Goal: Task Accomplishment & Management: Manage account settings

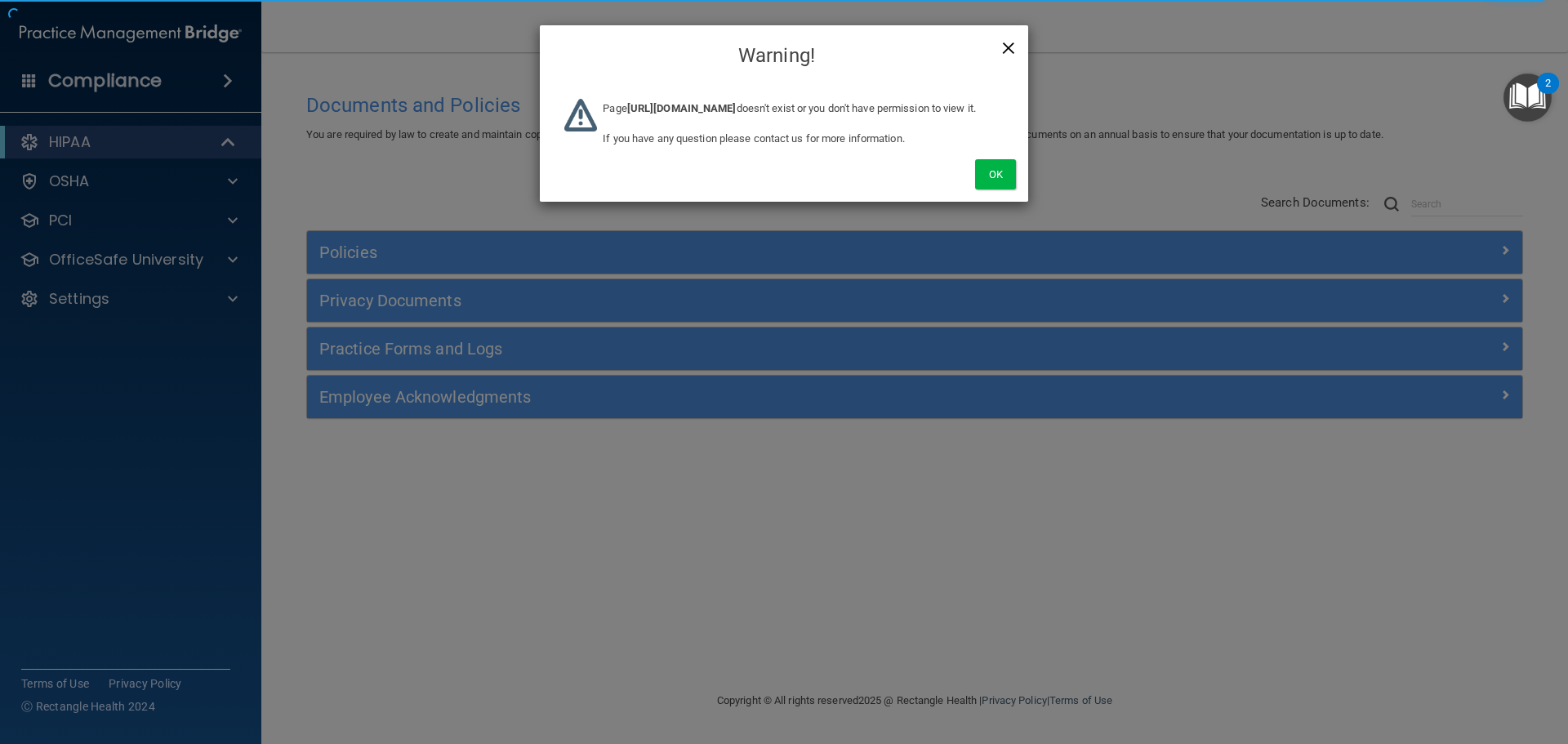
click at [1015, 42] on span "×" at bounding box center [1008, 46] width 14 height 33
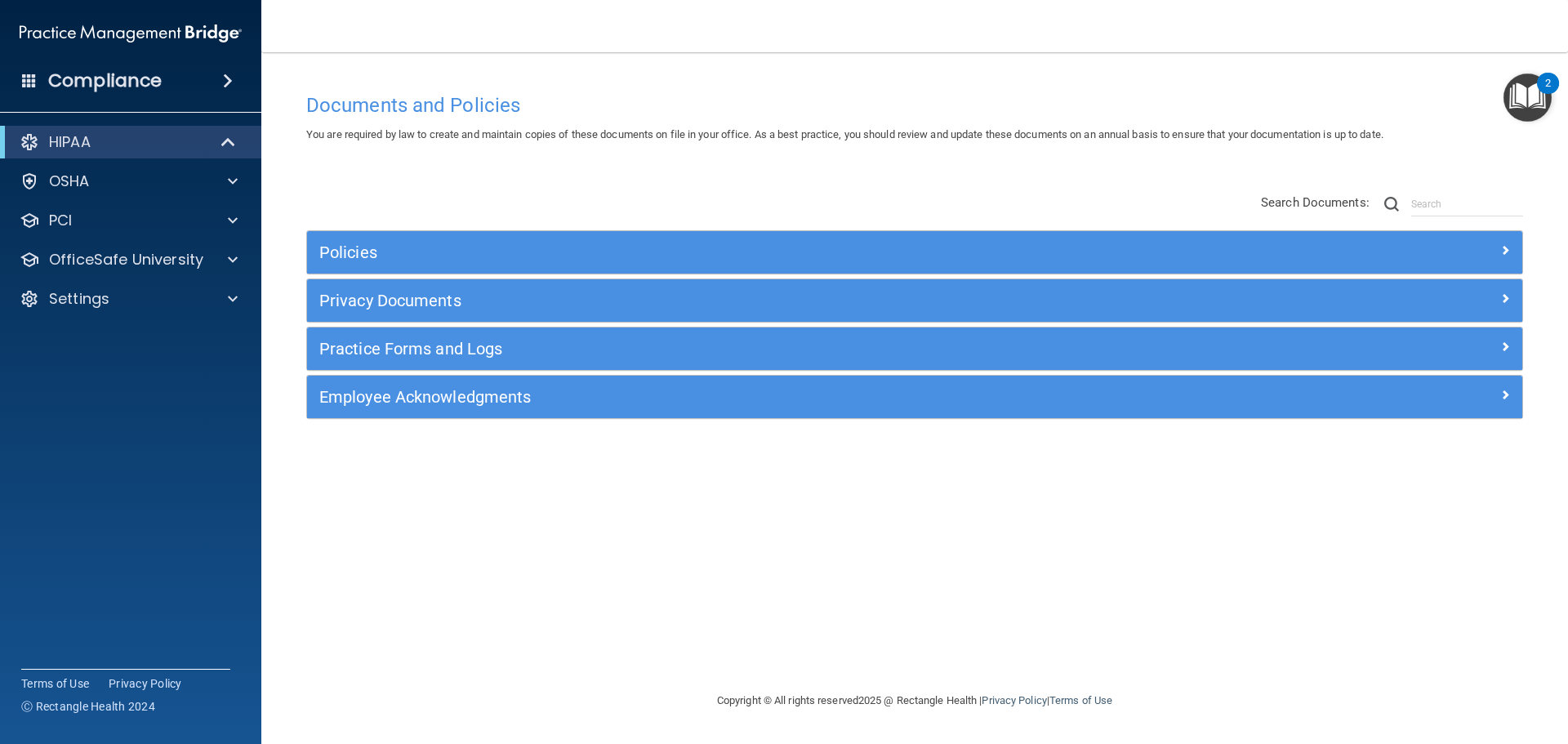
click at [142, 318] on div "HIPAA Documents and Policies Report an Incident Business Associates Emergency P…" at bounding box center [131, 224] width 262 height 209
click at [142, 316] on div "HIPAA Documents and Policies Report an Incident Business Associates Emergency P…" at bounding box center [131, 224] width 262 height 209
click at [142, 313] on div "Settings" at bounding box center [131, 299] width 262 height 33
click at [145, 308] on div "Settings" at bounding box center [131, 299] width 262 height 33
click at [224, 298] on div at bounding box center [230, 299] width 41 height 20
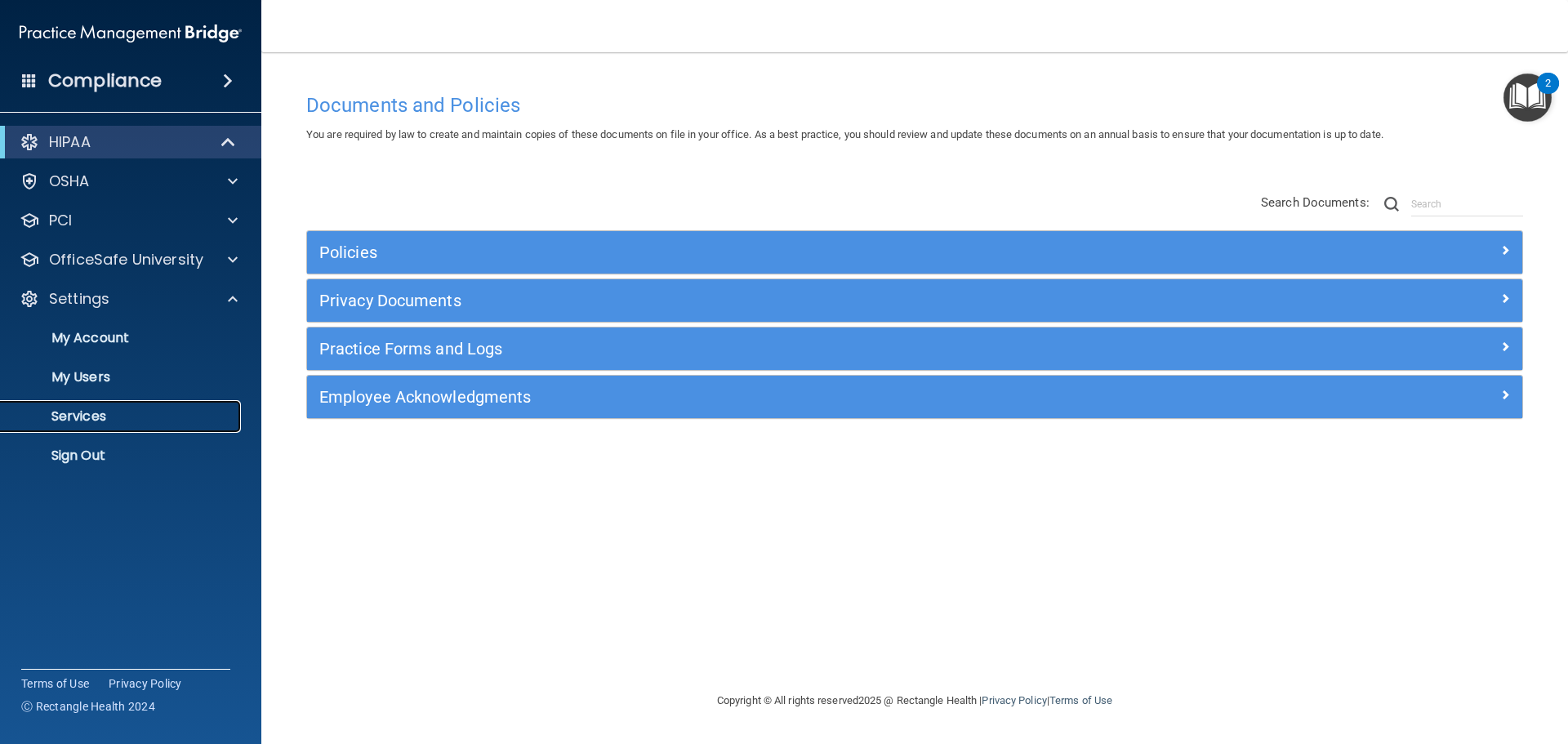
click at [139, 426] on link "Services" at bounding box center [112, 417] width 257 height 33
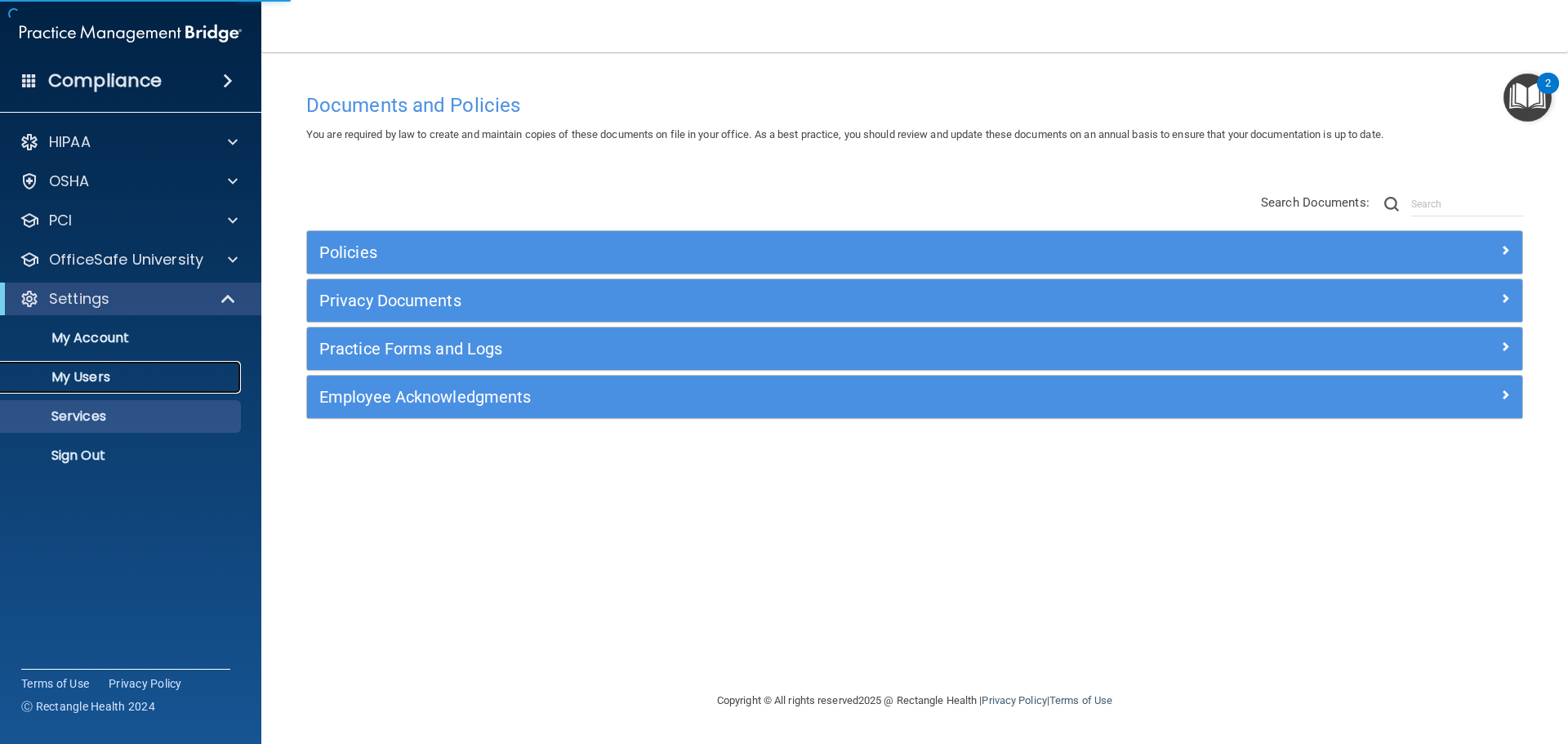
click at [140, 362] on link "My Users" at bounding box center [112, 378] width 257 height 33
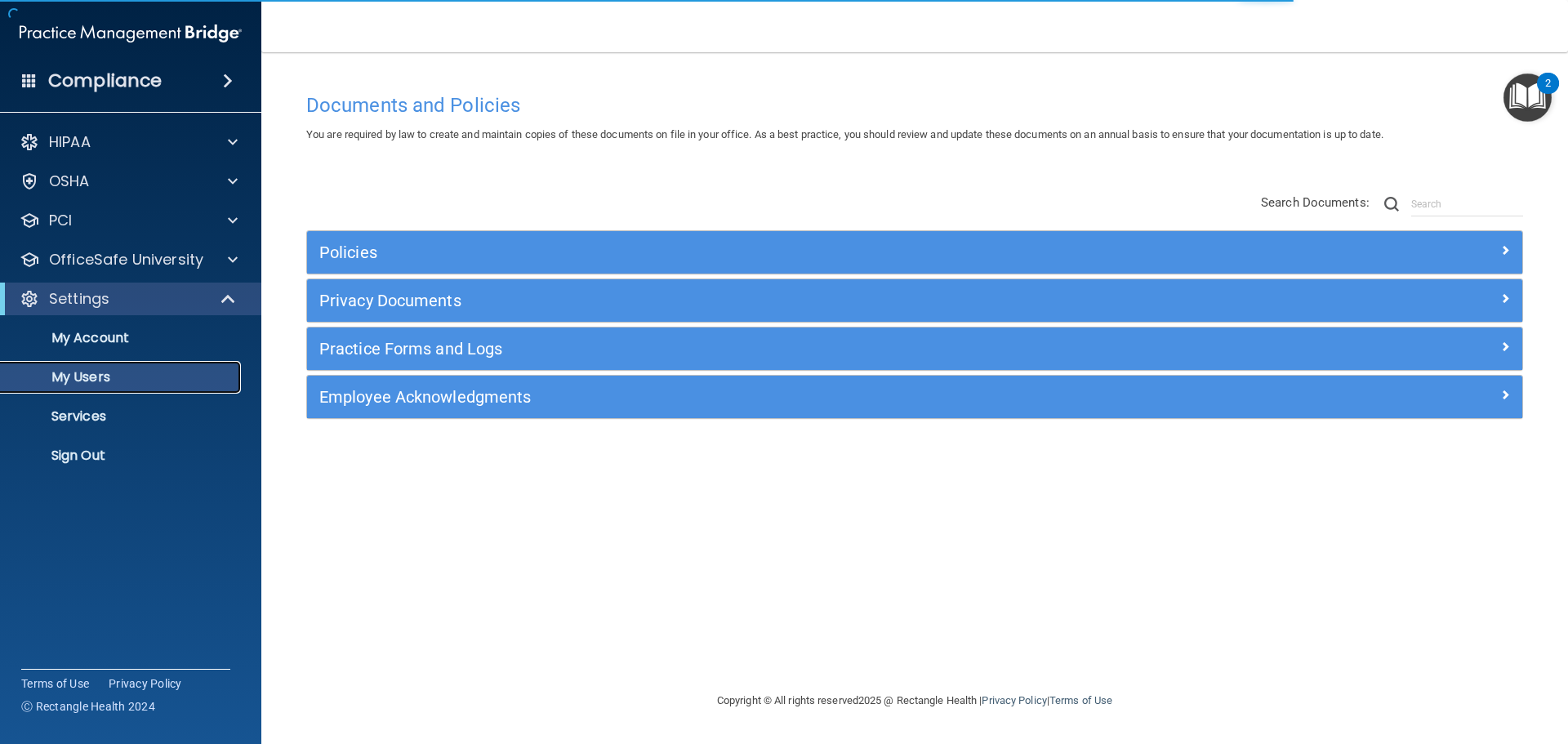
select select "20"
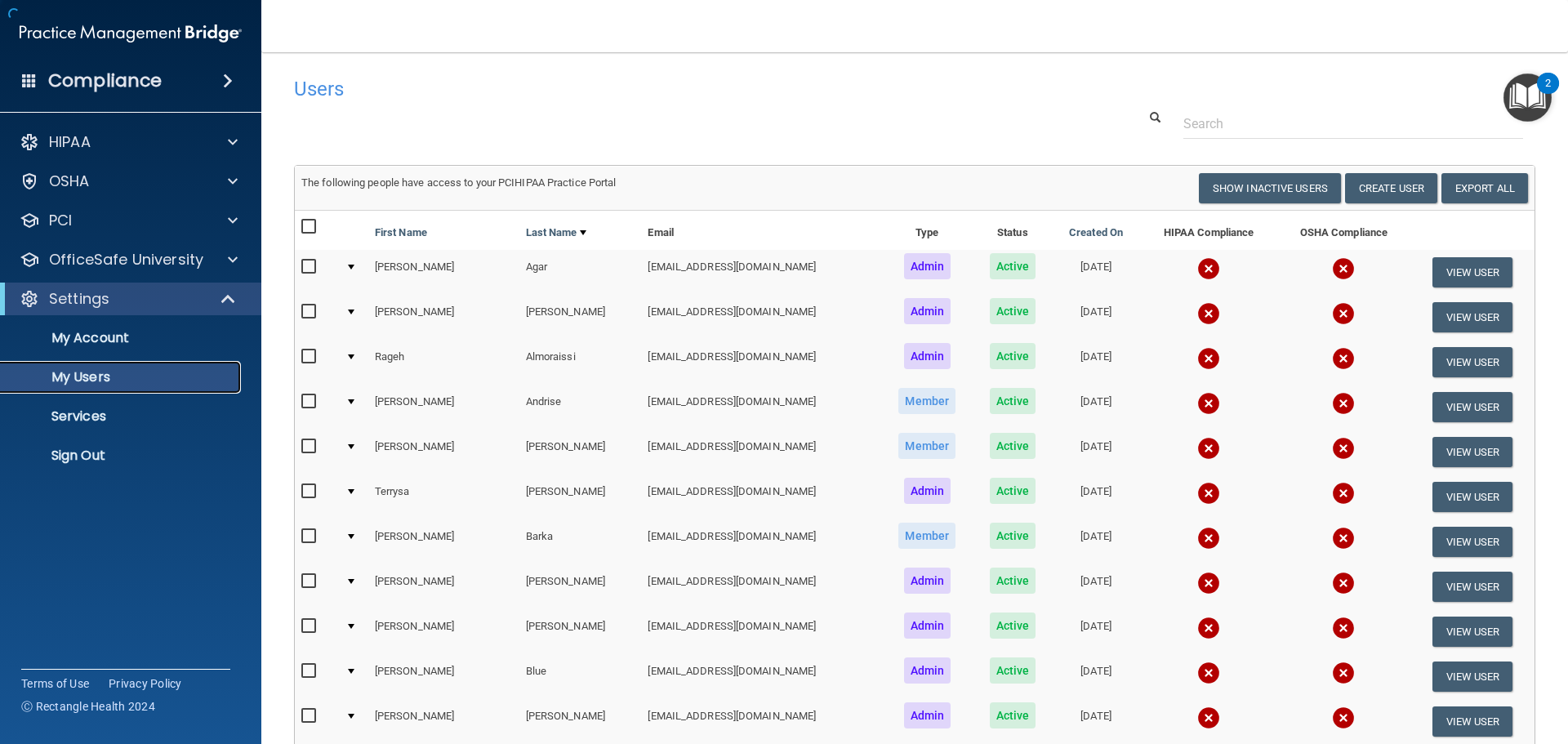
click at [141, 375] on p "My Users" at bounding box center [122, 377] width 223 height 16
click at [1346, 190] on button "Create User" at bounding box center [1392, 188] width 92 height 31
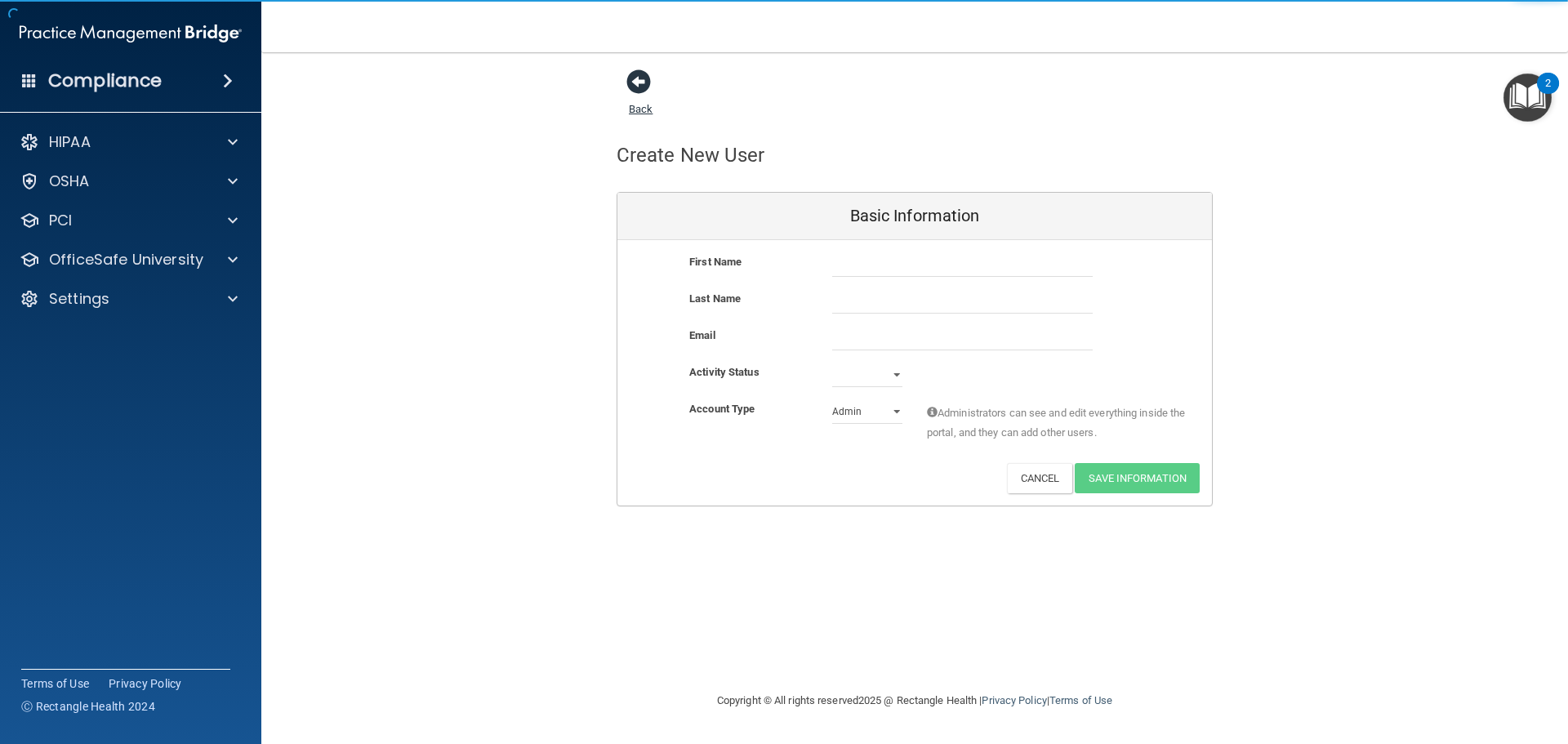
click at [637, 84] on span at bounding box center [638, 81] width 25 height 25
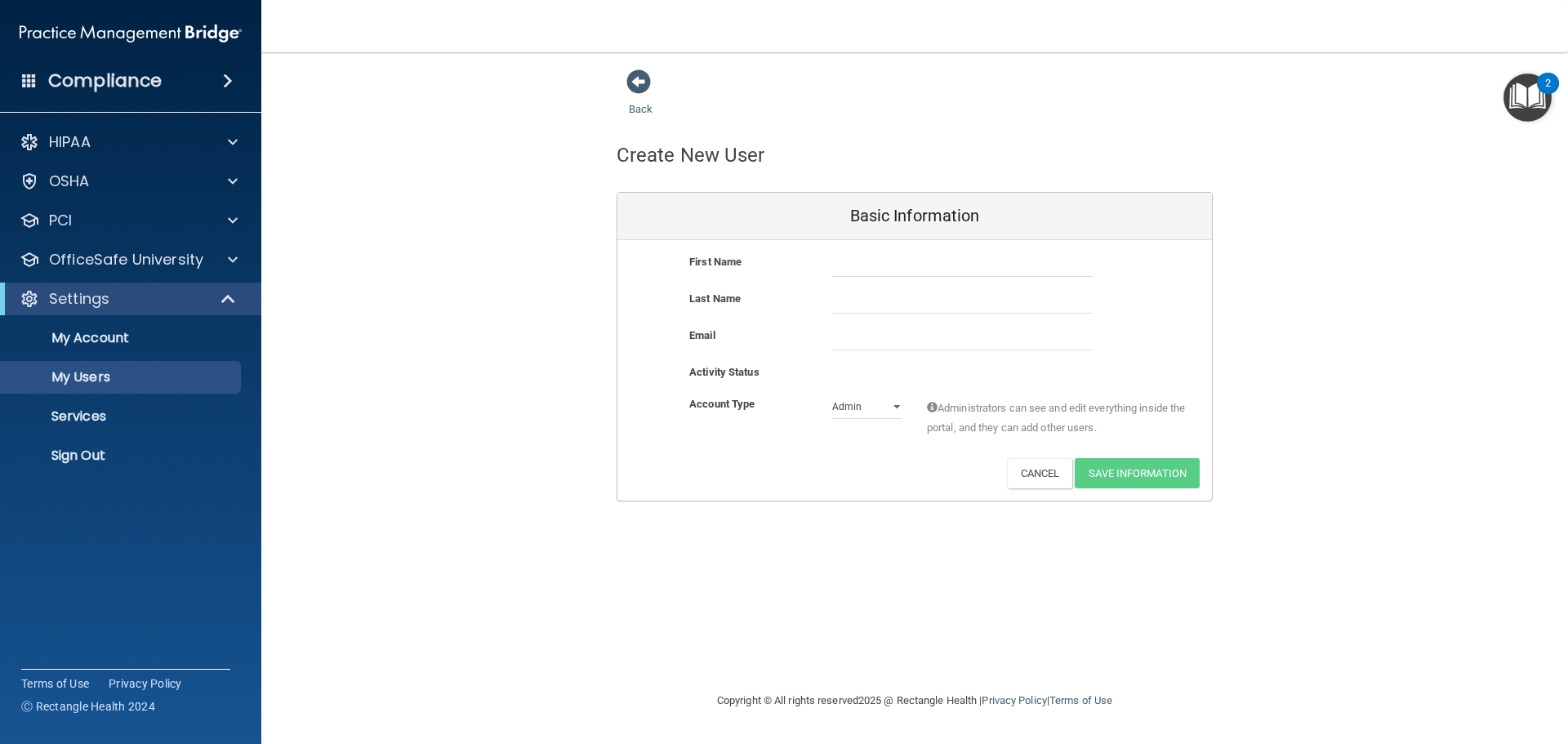
select select "20"
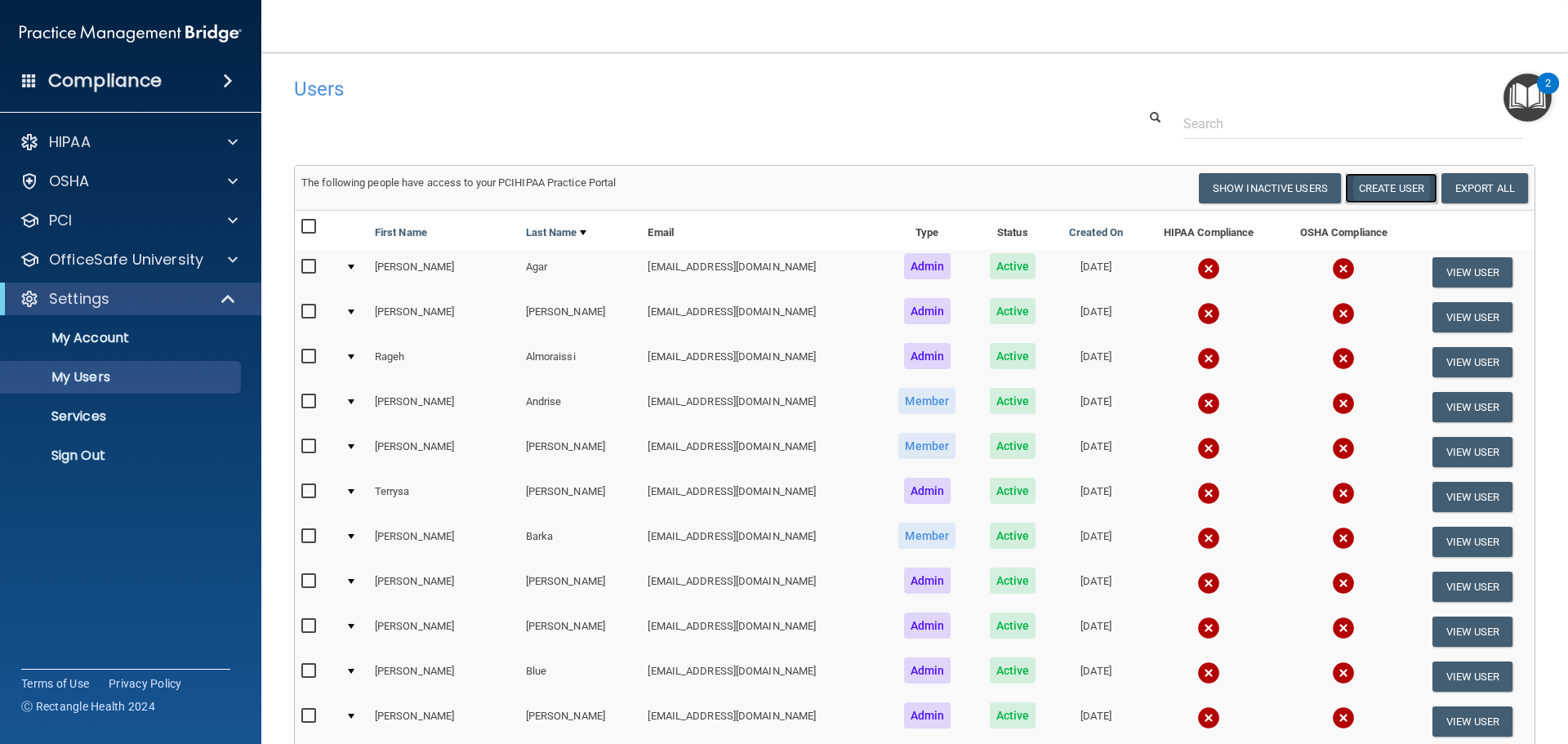
click at [1405, 193] on button "Create User" at bounding box center [1392, 188] width 92 height 31
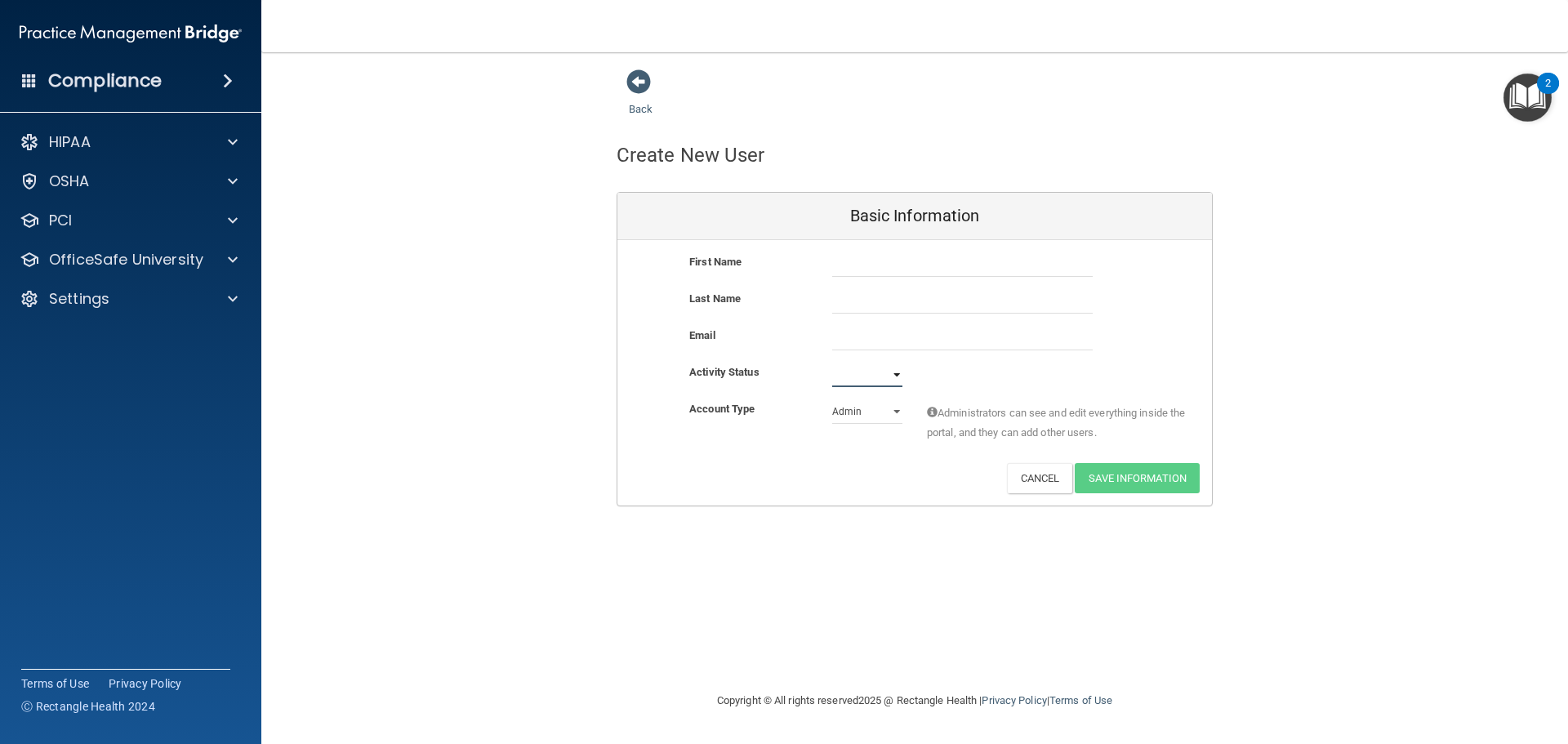
click at [866, 376] on select "Active Inactive" at bounding box center [867, 374] width 70 height 25
